Goal: Task Accomplishment & Management: Use online tool/utility

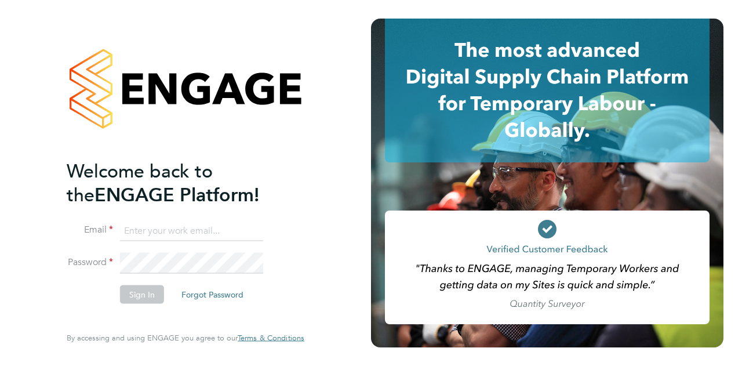
type input "tom.langley@wates.co.uk"
click at [148, 295] on button "Sign In" at bounding box center [142, 294] width 44 height 19
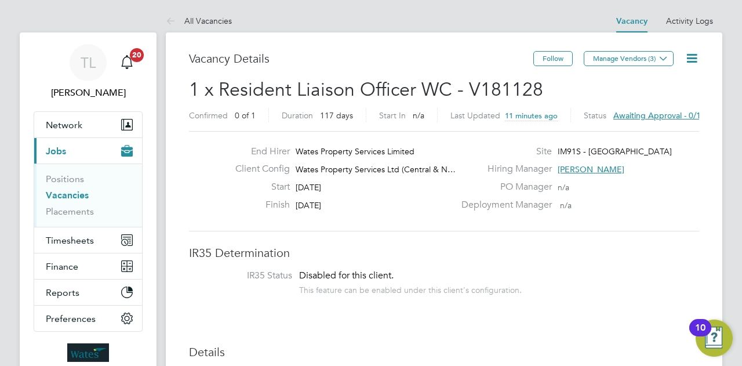
click at [639, 114] on span "Awaiting approval - 0/1" at bounding box center [658, 115] width 88 height 10
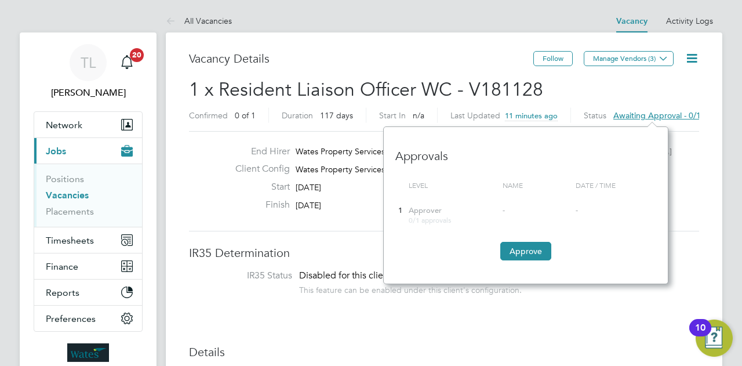
scroll to position [157, 284]
click at [540, 252] on button "Approve" at bounding box center [525, 251] width 51 height 19
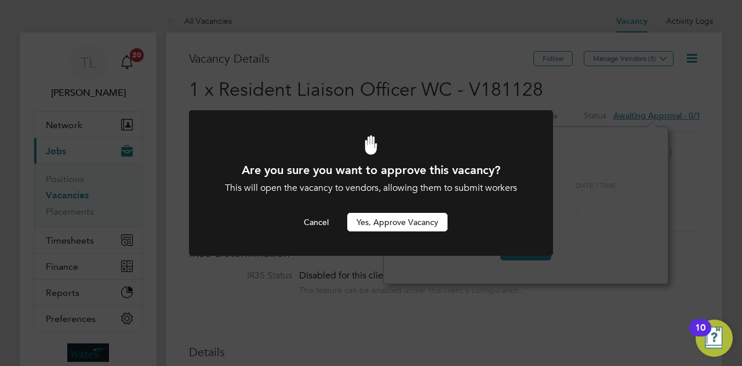
click at [434, 223] on button "Yes, Approve Vacancy" at bounding box center [397, 222] width 100 height 19
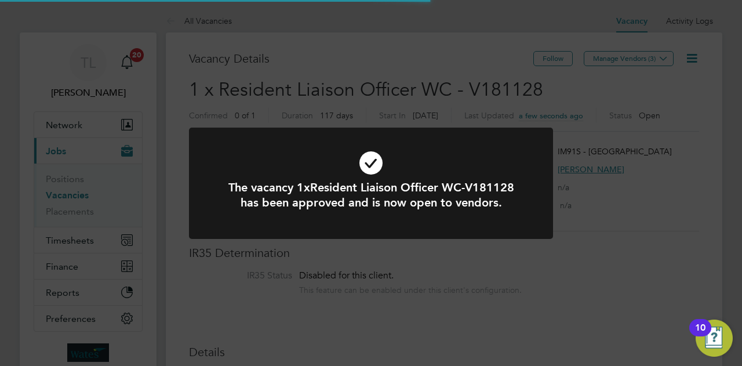
scroll to position [20, 181]
